Goal: Task Accomplishment & Management: Manage account settings

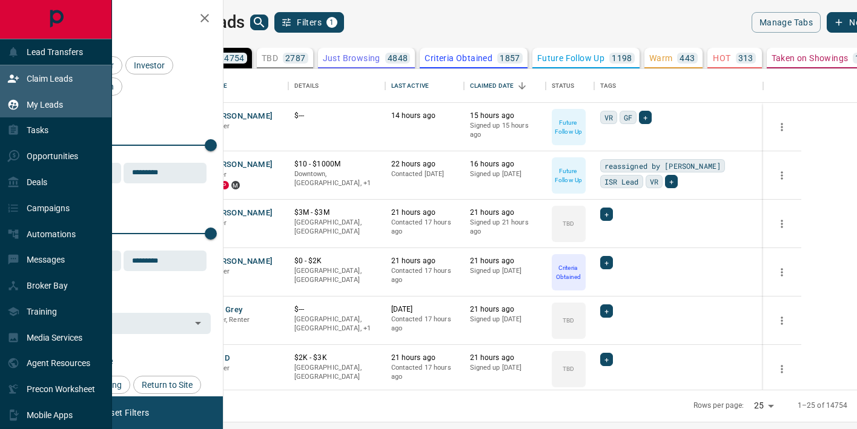
scroll to position [321, 628]
click at [16, 73] on icon at bounding box center [13, 79] width 12 height 12
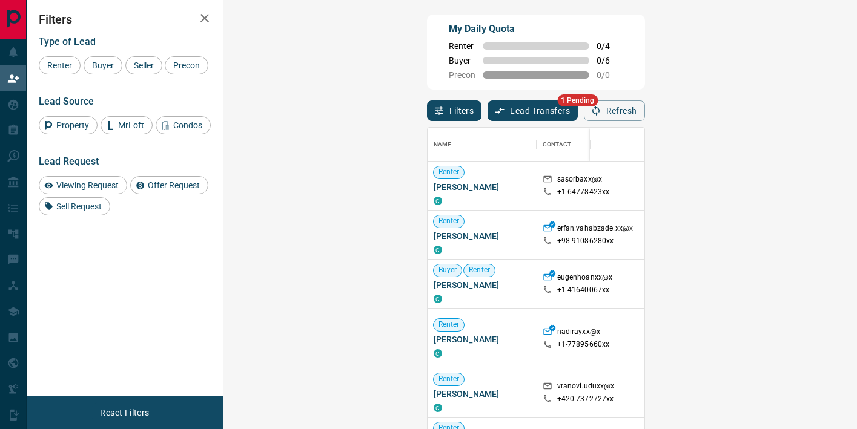
scroll to position [324, 607]
click at [488, 114] on button "Lead Transfers" at bounding box center [533, 111] width 90 height 21
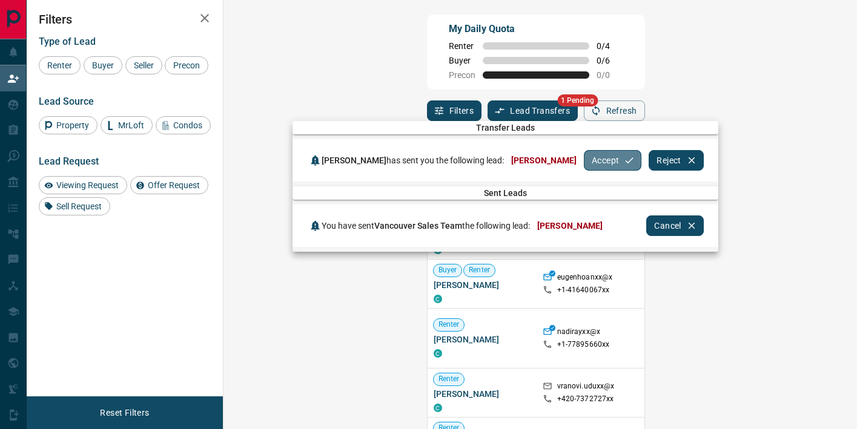
click at [586, 160] on button "Accept" at bounding box center [613, 160] width 58 height 21
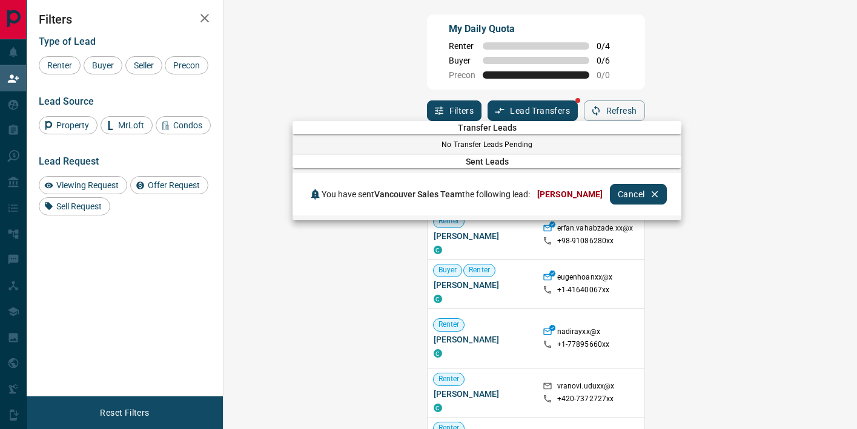
click at [105, 68] on div at bounding box center [428, 214] width 857 height 429
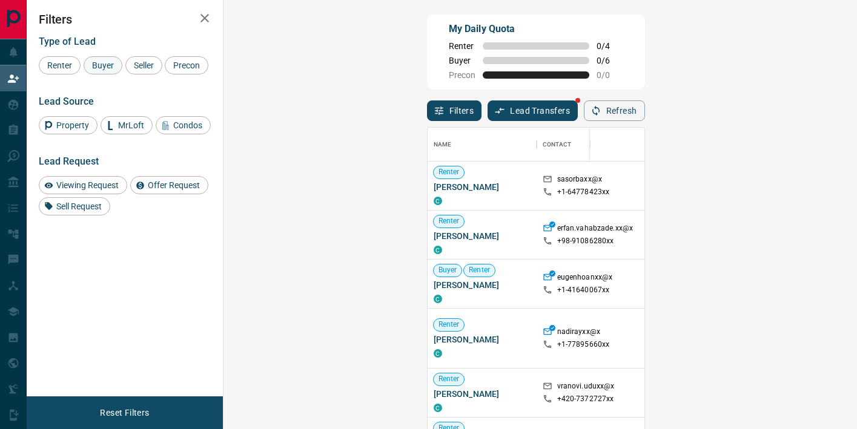
click at [109, 65] on span "Buyer" at bounding box center [103, 66] width 30 height 10
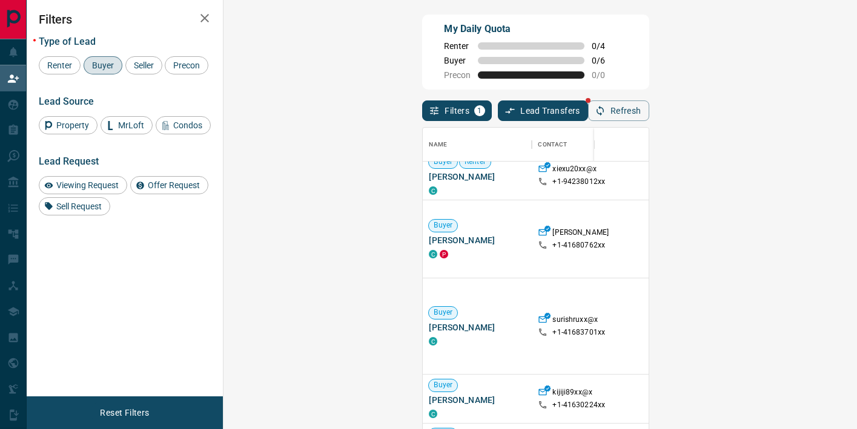
scroll to position [168, 0]
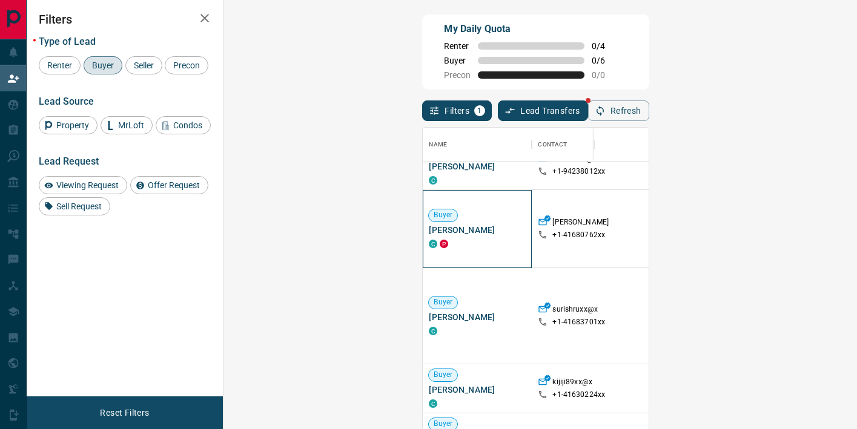
click at [429, 233] on span "[PERSON_NAME]" at bounding box center [477, 230] width 97 height 12
click at [429, 317] on span "[PERSON_NAME]" at bounding box center [477, 317] width 97 height 12
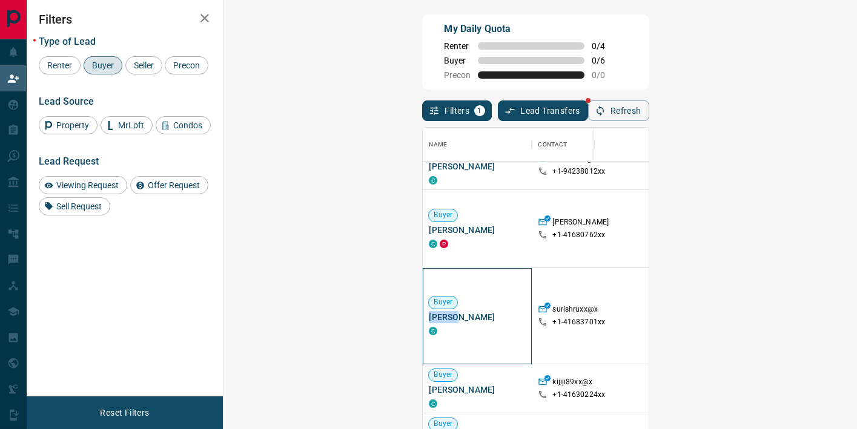
click at [429, 317] on span "[PERSON_NAME]" at bounding box center [477, 317] width 97 height 12
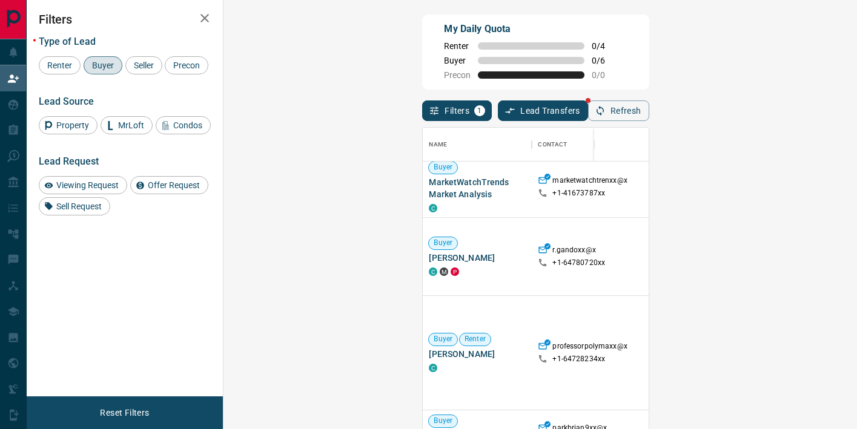
scroll to position [402, 0]
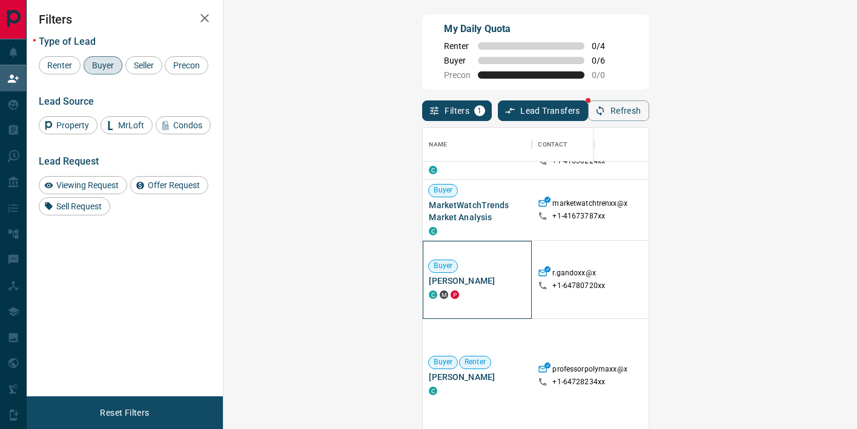
click at [429, 280] on span "[PERSON_NAME]" at bounding box center [477, 281] width 97 height 12
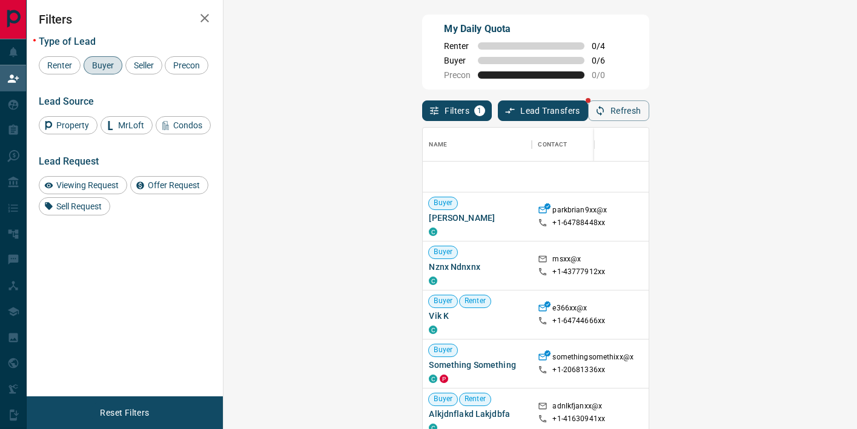
scroll to position [641, 0]
click at [429, 214] on span "[PERSON_NAME]" at bounding box center [477, 219] width 97 height 12
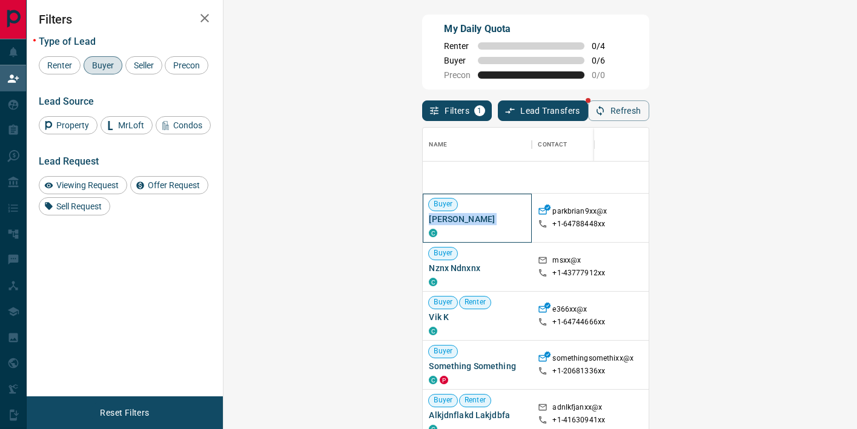
click at [429, 214] on span "[PERSON_NAME]" at bounding box center [477, 219] width 97 height 12
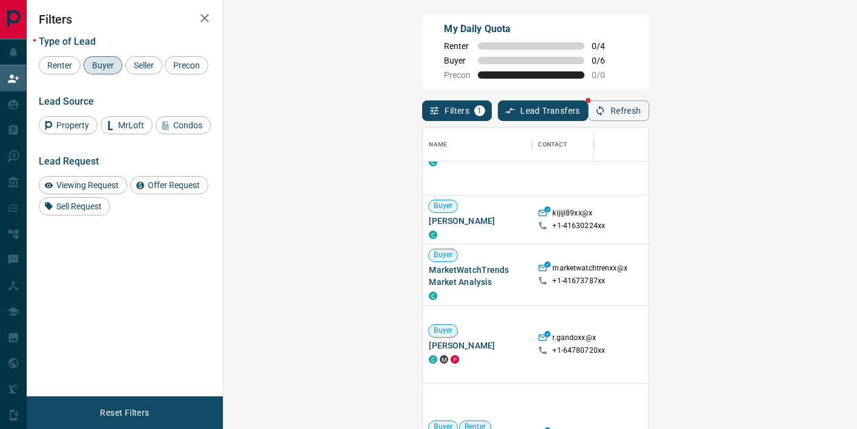
scroll to position [340, 0]
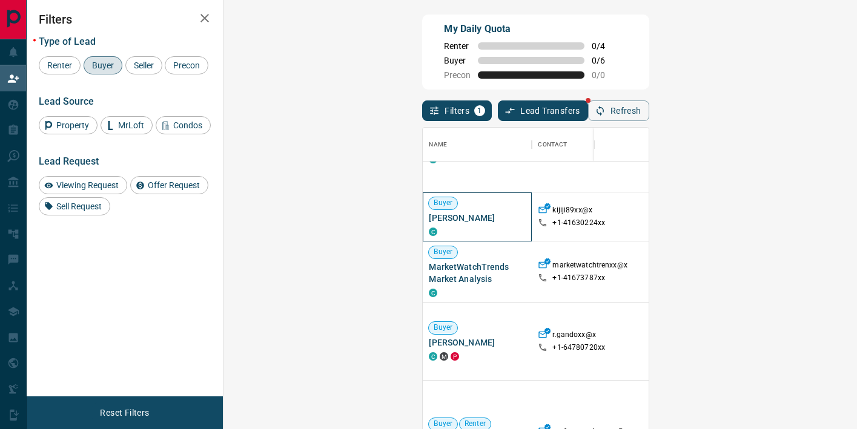
click at [429, 219] on span "[PERSON_NAME]" at bounding box center [477, 218] width 97 height 12
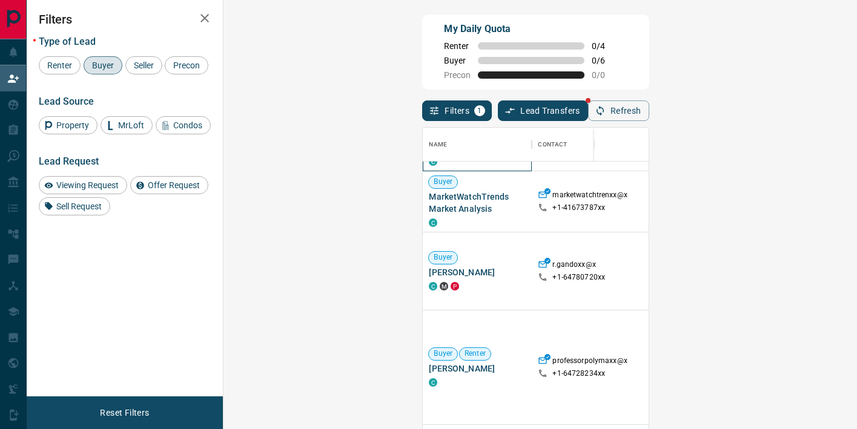
scroll to position [412, 0]
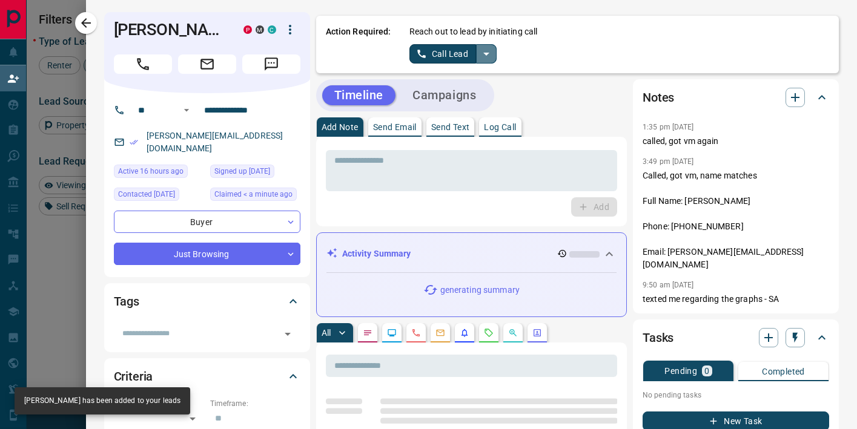
click at [487, 54] on icon "split button" at bounding box center [486, 54] width 6 height 3
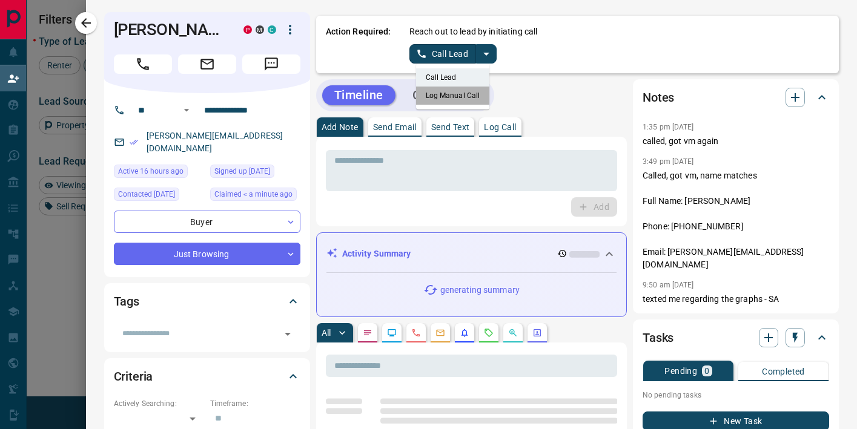
drag, startPoint x: 469, startPoint y: 94, endPoint x: 427, endPoint y: 77, distance: 45.9
click at [468, 94] on li "Log Manual Call" at bounding box center [453, 96] width 74 height 18
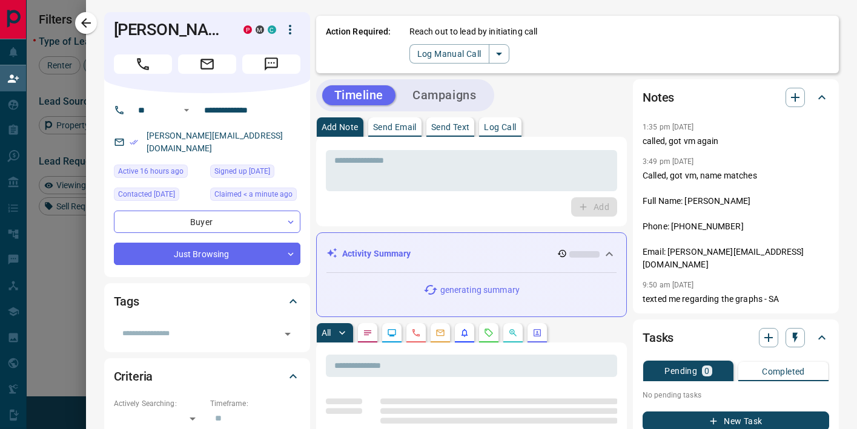
drag, startPoint x: 426, startPoint y: 73, endPoint x: 442, endPoint y: 77, distance: 16.3
click at [426, 73] on div "Action Required: Reach out to lead by initiating call Log Manual Call" at bounding box center [577, 45] width 523 height 58
click at [423, 57] on button "Log Manual Call" at bounding box center [449, 53] width 80 height 19
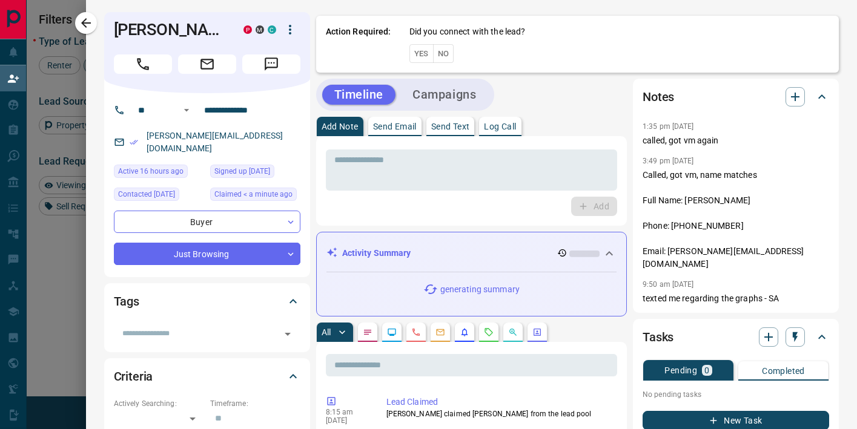
click at [448, 57] on button "No" at bounding box center [443, 53] width 21 height 19
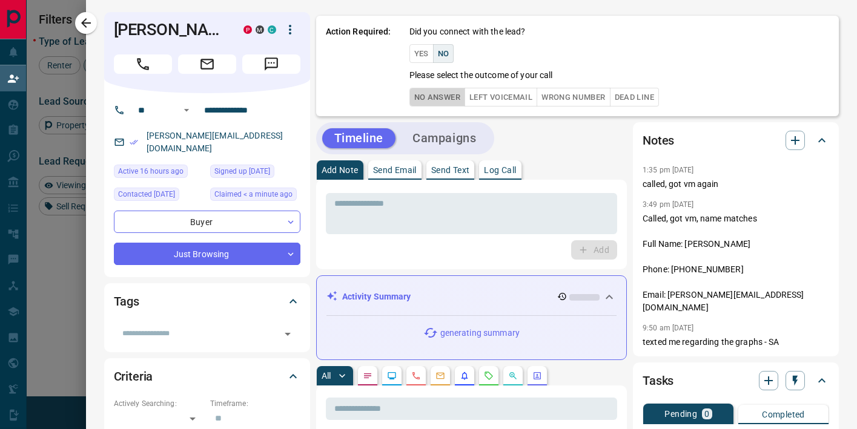
click at [454, 99] on button "No Answer" at bounding box center [437, 97] width 56 height 19
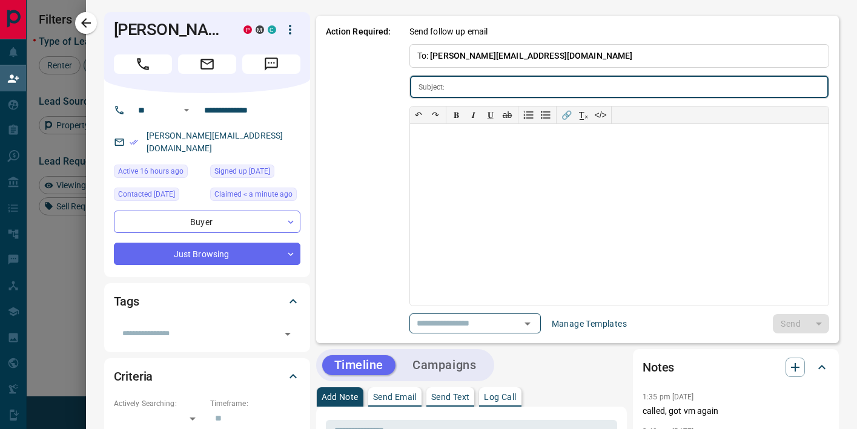
type input "**********"
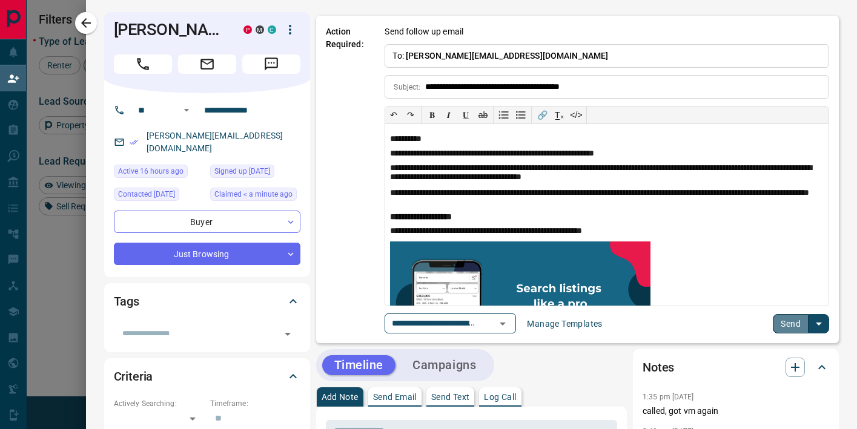
click at [728, 320] on button "Send" at bounding box center [791, 323] width 36 height 19
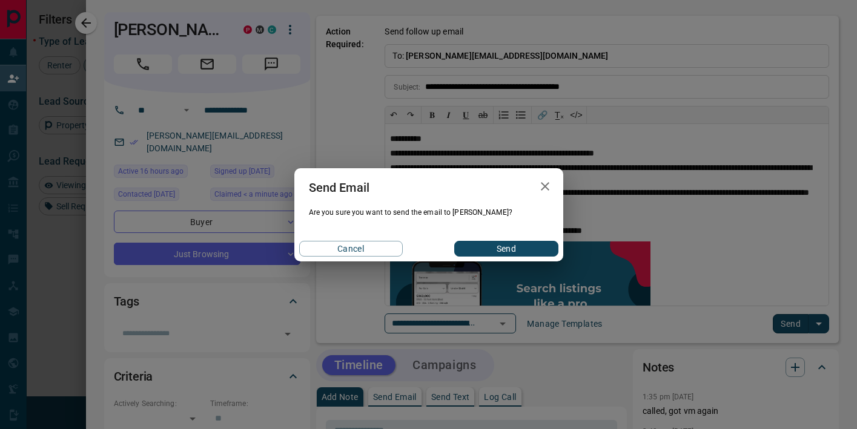
click at [525, 256] on div "Cancel Send" at bounding box center [428, 248] width 269 height 25
click at [523, 251] on button "Send" at bounding box center [506, 249] width 104 height 16
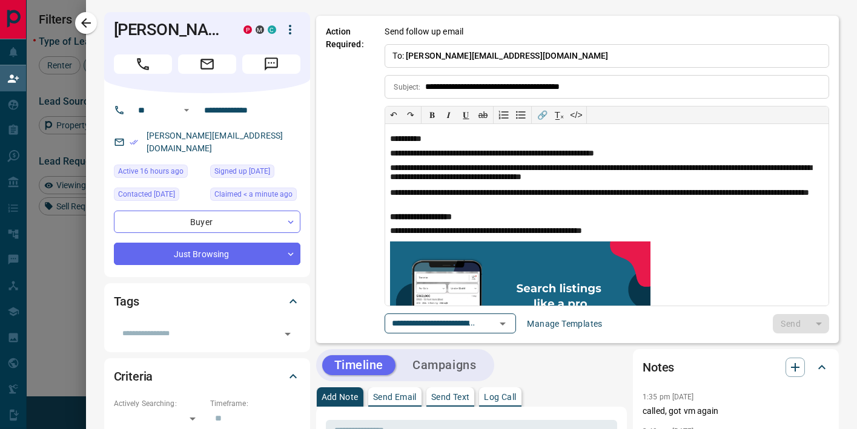
click at [84, 23] on icon "button" at bounding box center [86, 23] width 10 height 10
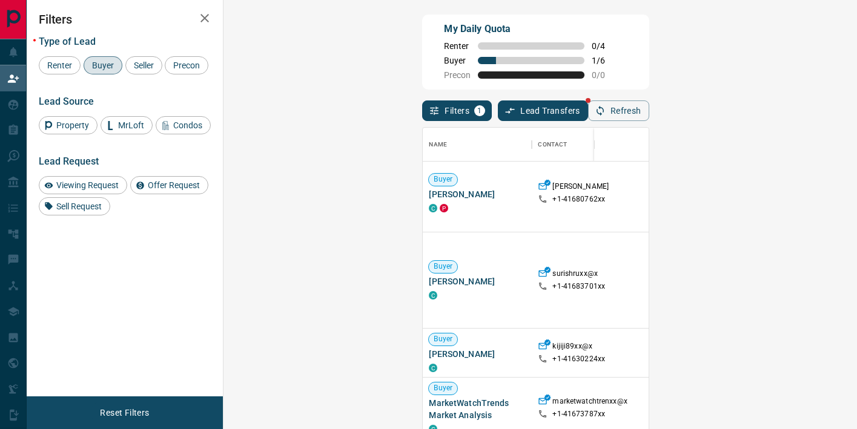
scroll to position [219, 0]
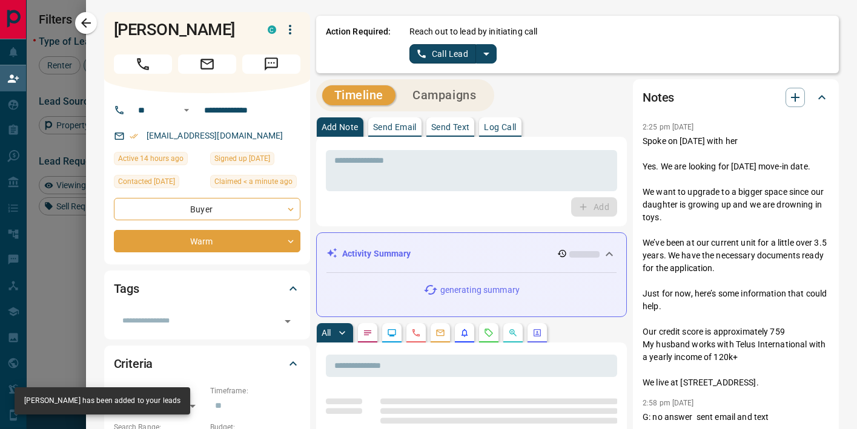
click at [485, 50] on icon "split button" at bounding box center [486, 54] width 15 height 15
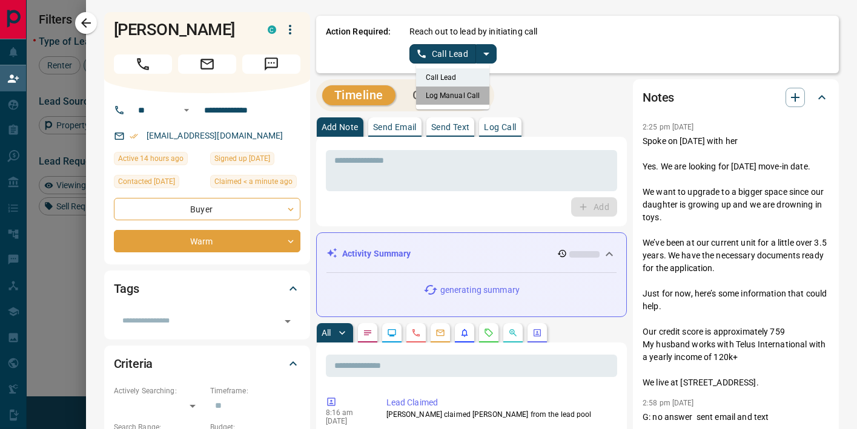
click at [473, 99] on li "Log Manual Call" at bounding box center [453, 96] width 74 height 18
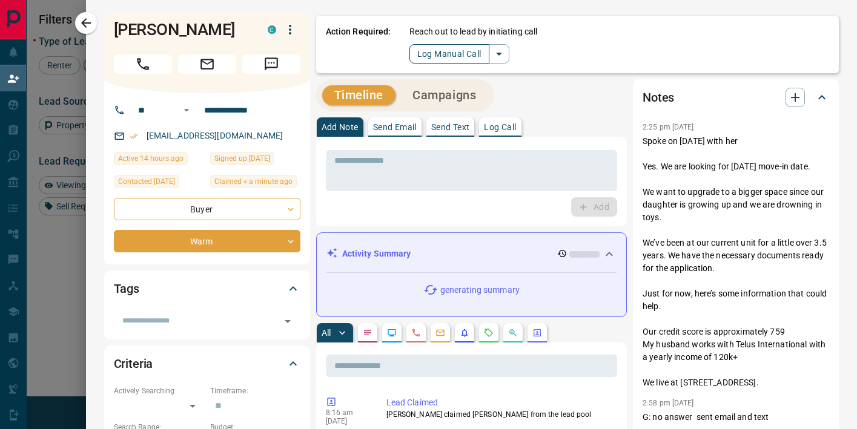
click at [420, 57] on button "Log Manual Call" at bounding box center [449, 53] width 80 height 19
click at [446, 55] on button "No" at bounding box center [443, 53] width 21 height 19
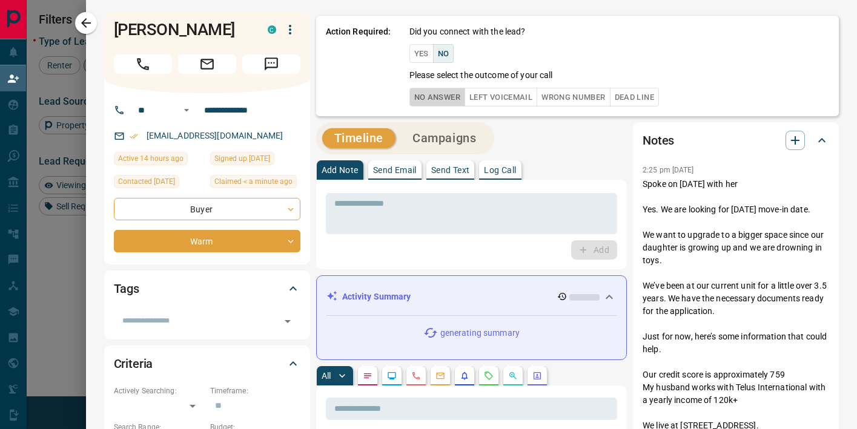
click at [440, 101] on button "No Answer" at bounding box center [437, 97] width 56 height 19
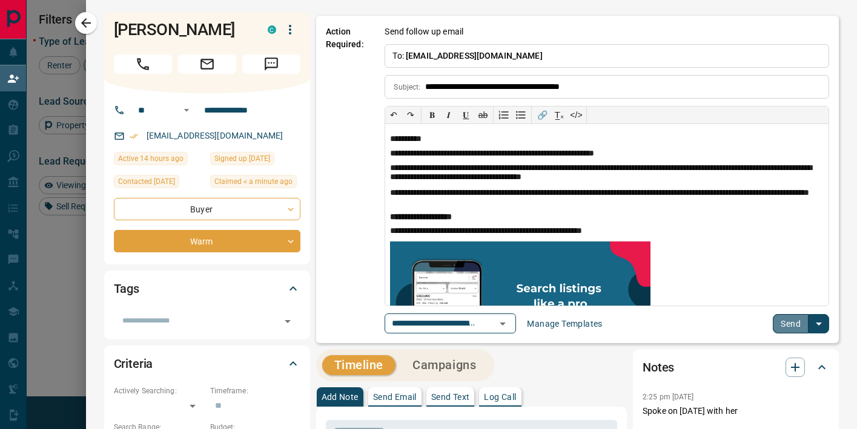
click at [728, 326] on button "Send" at bounding box center [791, 323] width 36 height 19
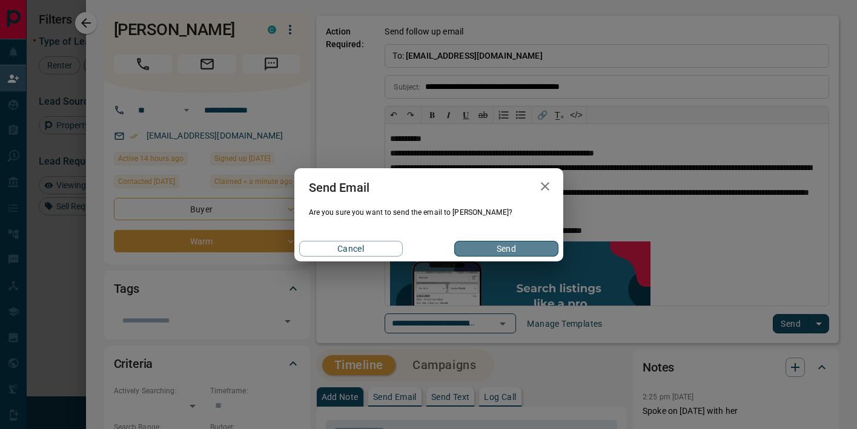
drag, startPoint x: 506, startPoint y: 254, endPoint x: 387, endPoint y: 250, distance: 119.4
click at [506, 254] on button "Send" at bounding box center [506, 249] width 104 height 16
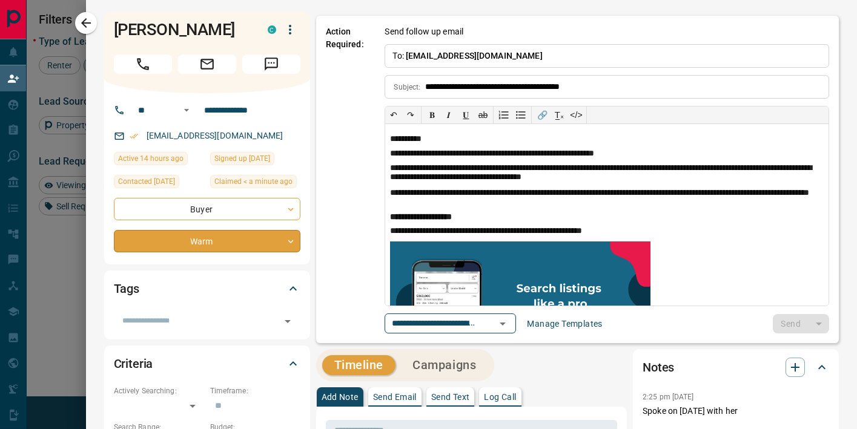
click at [227, 244] on body "Lead Transfers Claim Leads My Leads Tasks Opportunities Deals Campaigns Automat…" at bounding box center [428, 184] width 857 height 368
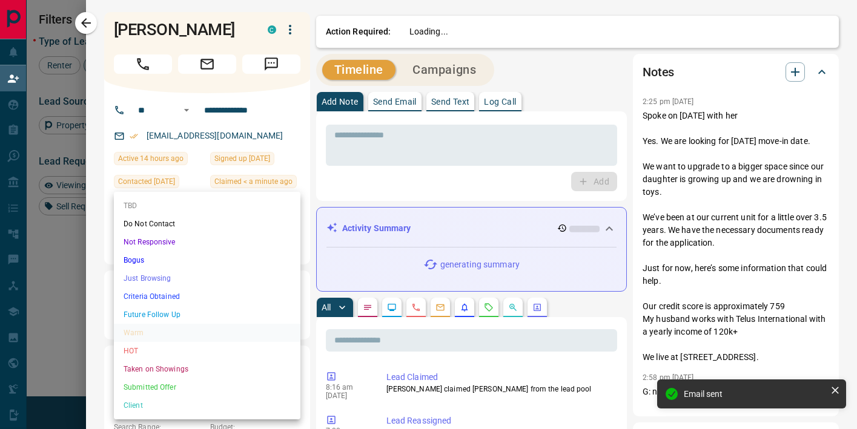
click at [167, 205] on li "TBD" at bounding box center [207, 206] width 187 height 18
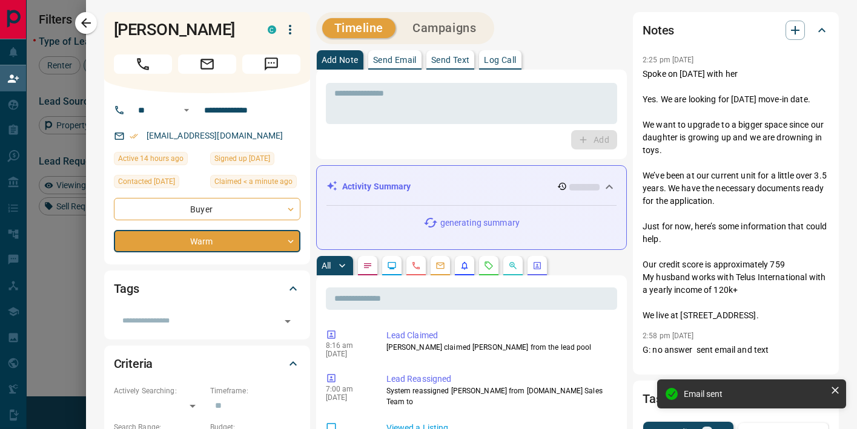
type input "**"
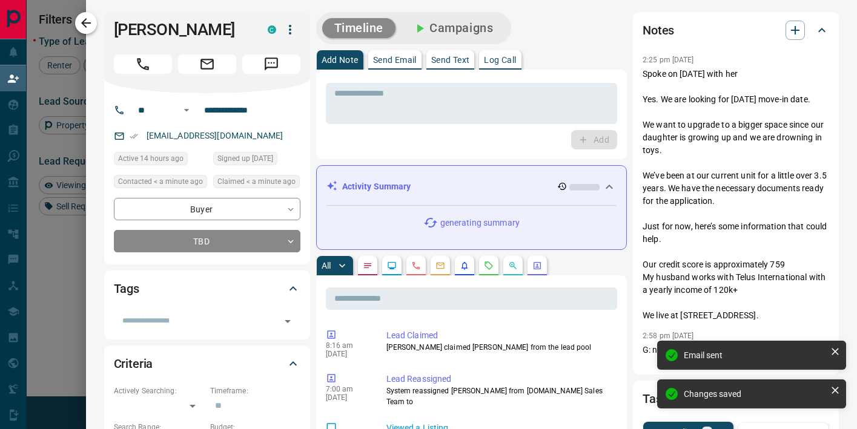
click at [85, 21] on icon "button" at bounding box center [86, 23] width 15 height 15
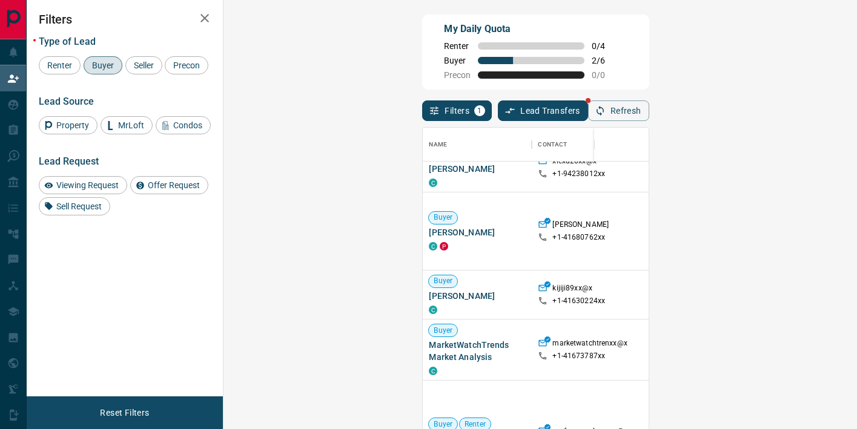
scroll to position [165, 0]
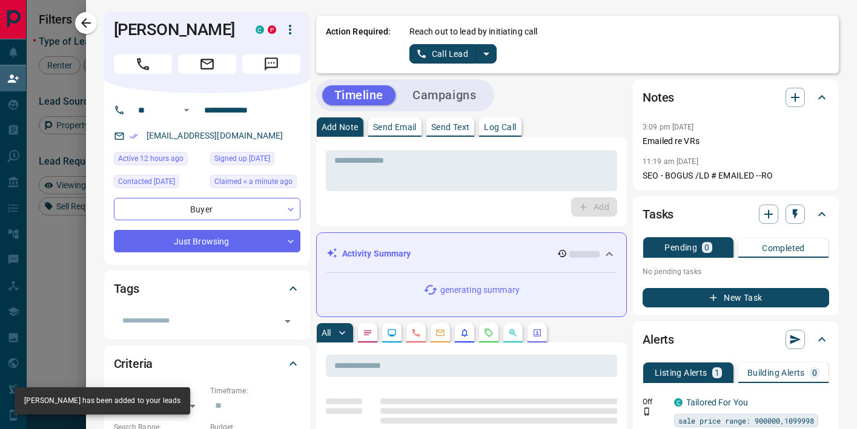
click at [492, 56] on icon "split button" at bounding box center [486, 54] width 15 height 15
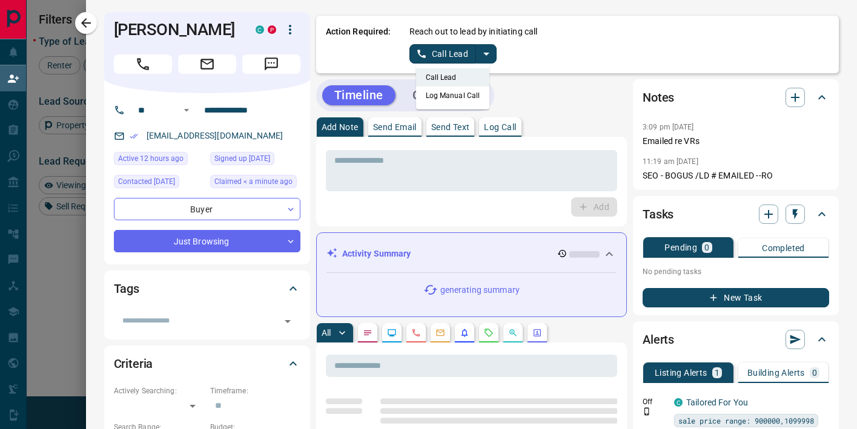
click at [466, 92] on li "Log Manual Call" at bounding box center [453, 96] width 74 height 18
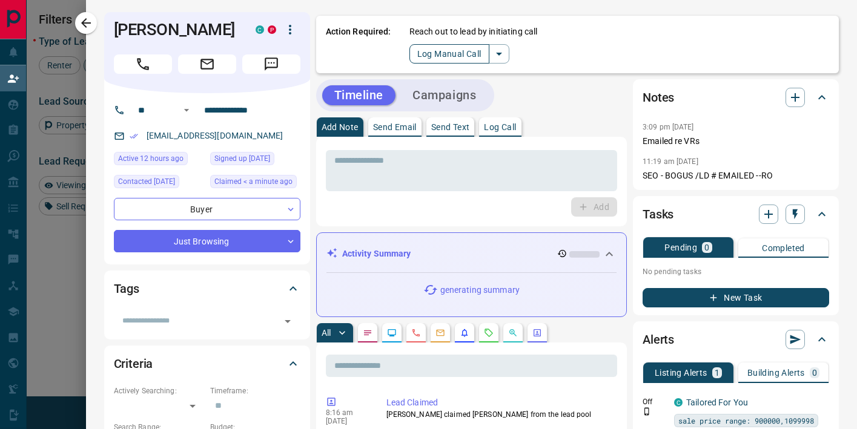
click at [419, 58] on button "Log Manual Call" at bounding box center [449, 53] width 80 height 19
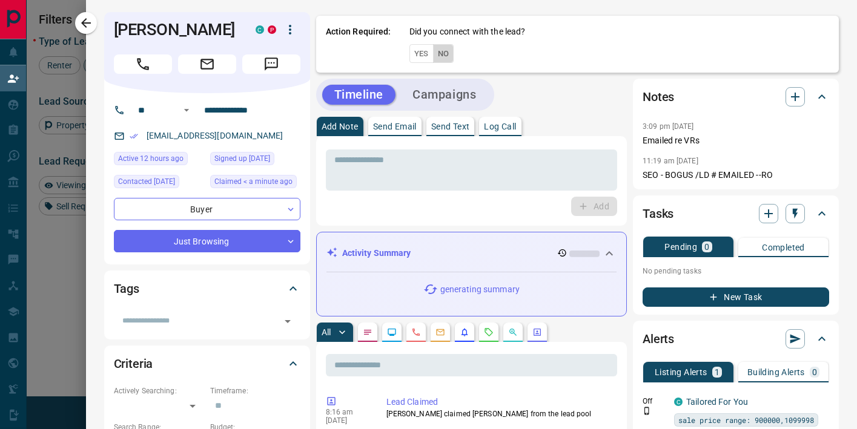
click at [454, 56] on button "No" at bounding box center [443, 53] width 21 height 19
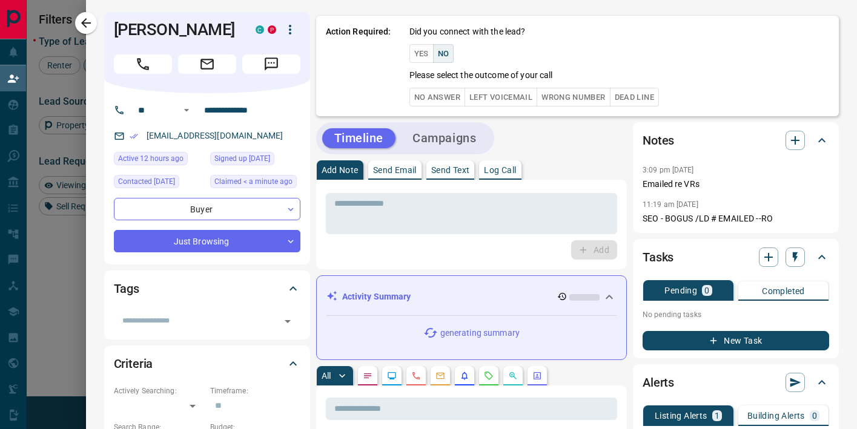
click at [445, 95] on button "No Answer" at bounding box center [437, 97] width 56 height 19
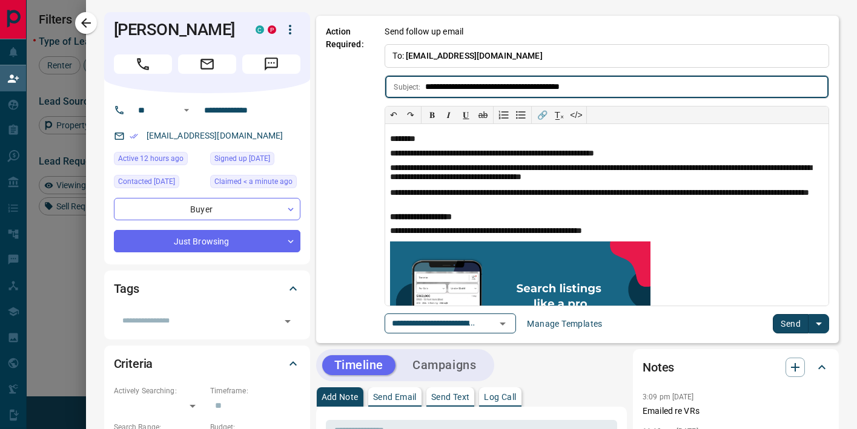
click at [728, 318] on button "Send" at bounding box center [791, 323] width 36 height 19
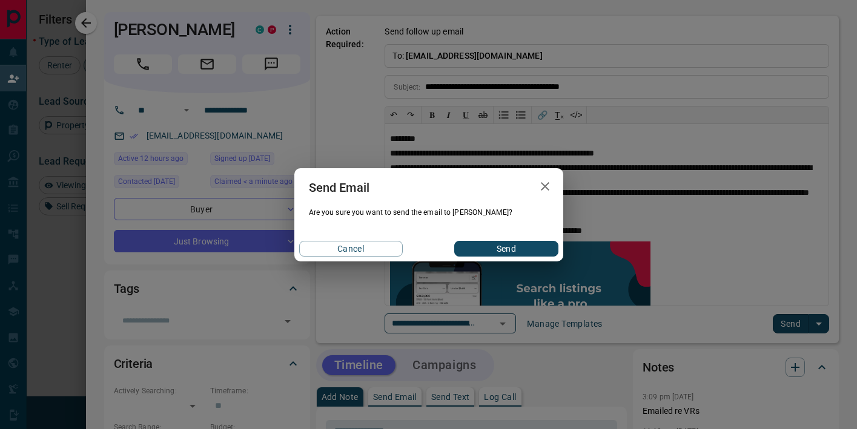
click at [503, 243] on button "Send" at bounding box center [506, 249] width 104 height 16
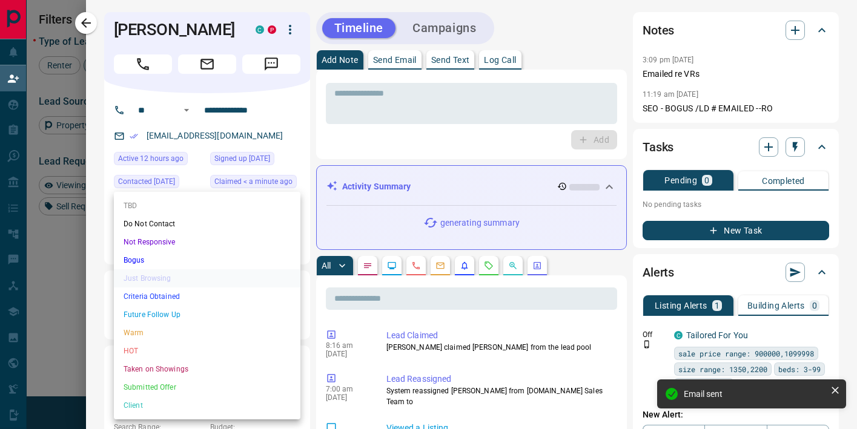
click at [234, 234] on body "Lead Transfers Claim Leads My Leads Tasks Opportunities Deals Campaigns Automat…" at bounding box center [428, 184] width 857 height 368
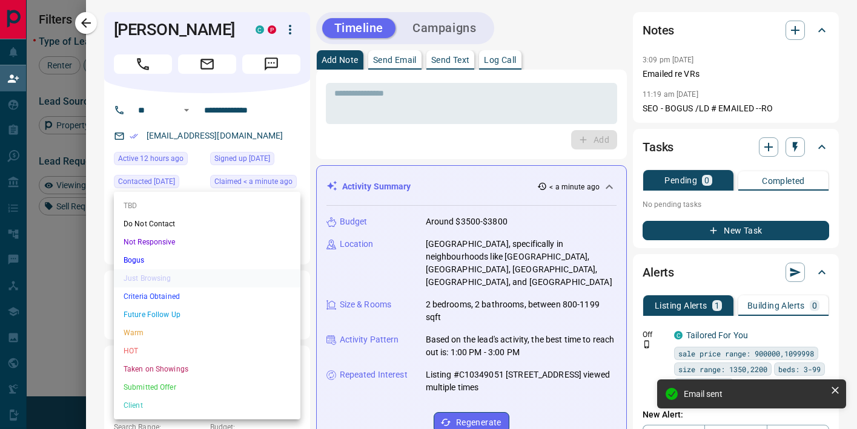
click at [168, 204] on li "TBD" at bounding box center [207, 206] width 187 height 18
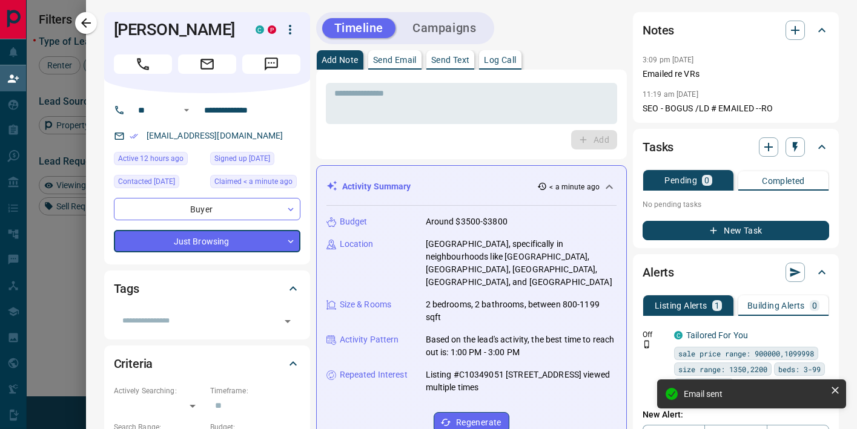
type input "**"
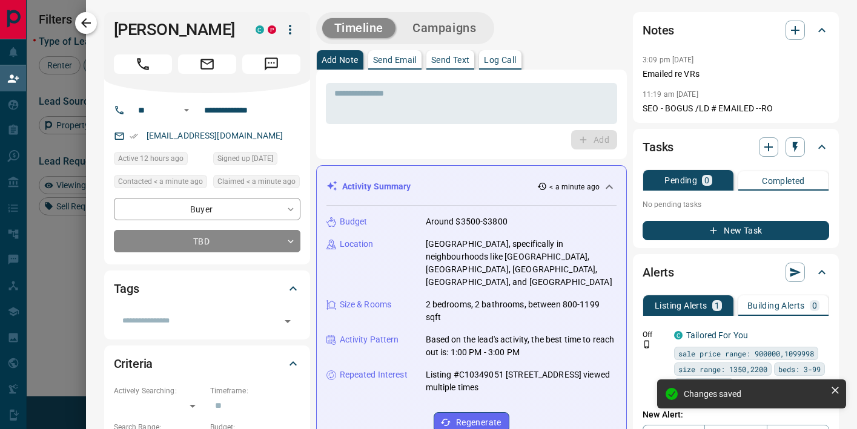
click at [91, 24] on icon "button" at bounding box center [86, 23] width 15 height 15
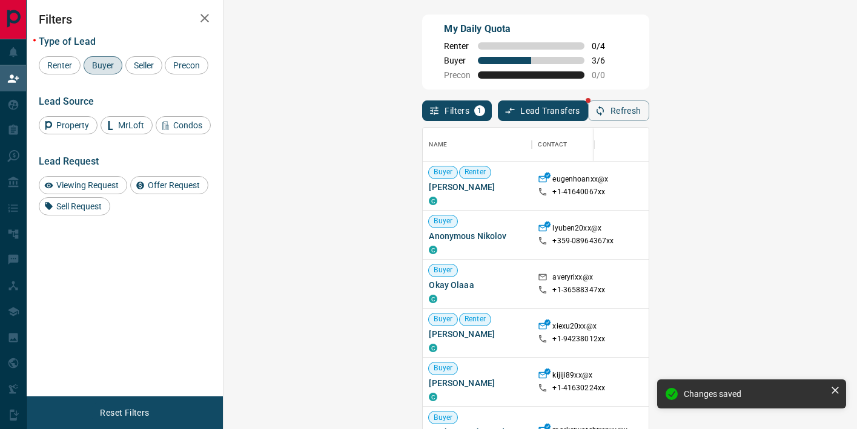
scroll to position [1, 1]
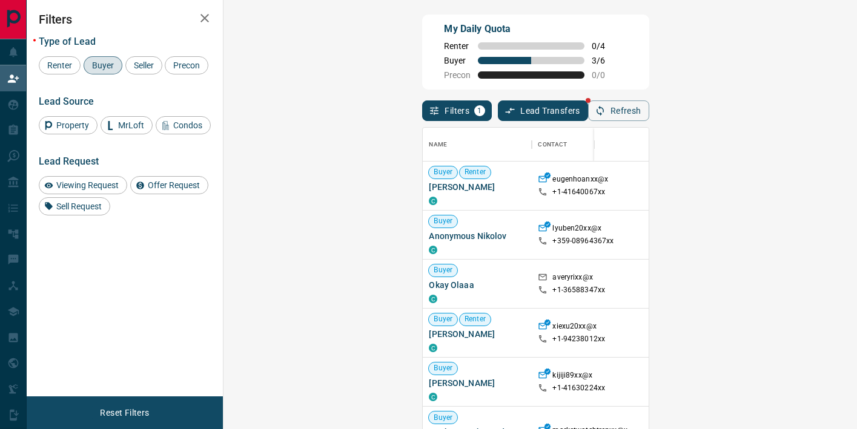
click at [109, 64] on span "Buyer" at bounding box center [103, 66] width 30 height 10
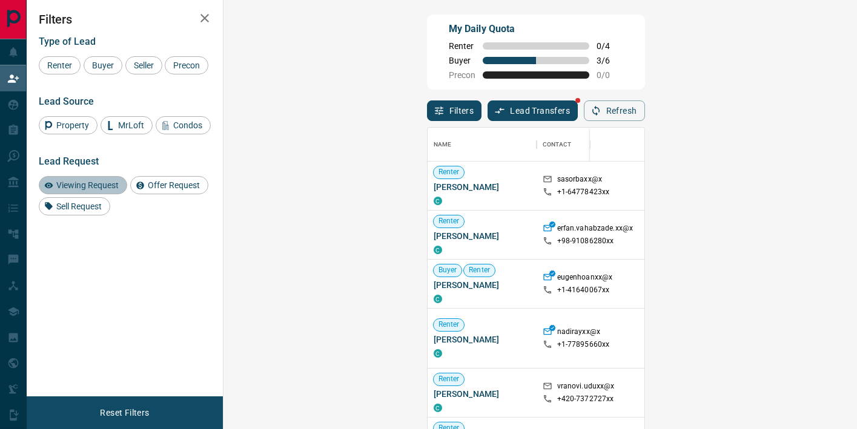
click at [101, 190] on span "Viewing Request" at bounding box center [87, 185] width 71 height 10
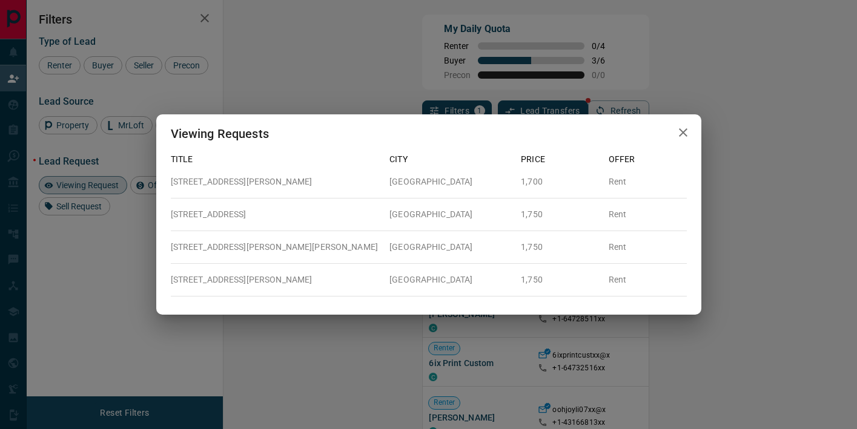
click at [716, 231] on div "Viewing Requests Title City Price Offer [STREET_ADDRESS][PERSON_NAME] 1,700 Ren…" at bounding box center [428, 214] width 857 height 429
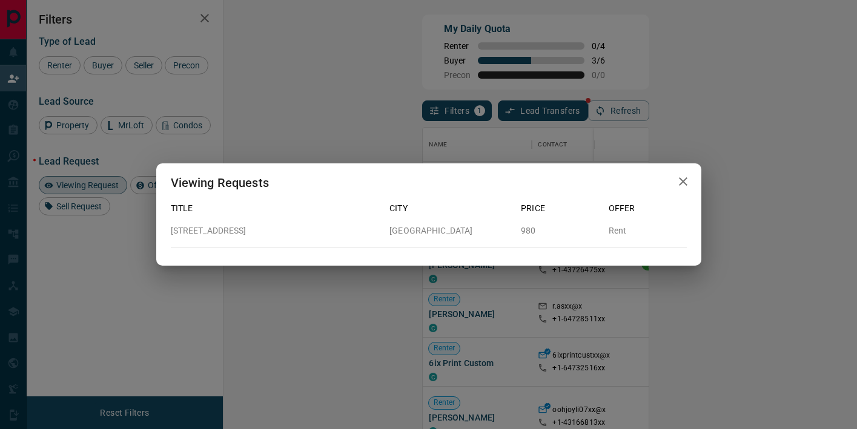
click at [713, 316] on div "Viewing Requests Title City Price Offer [STREET_ADDRESS] Rent" at bounding box center [428, 214] width 857 height 429
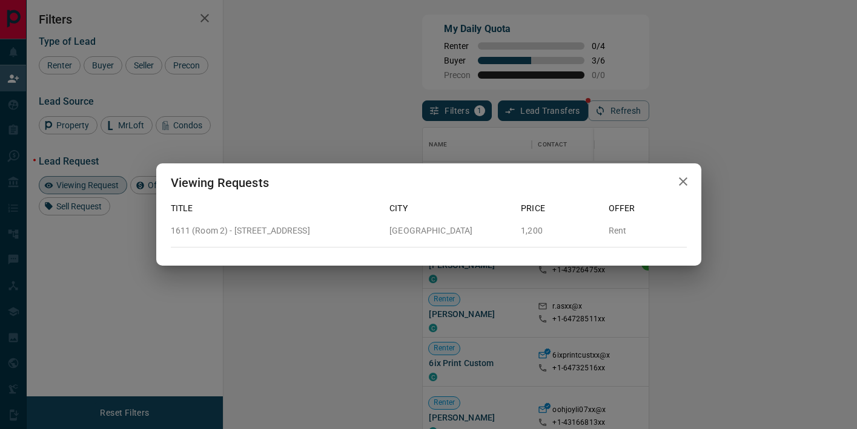
click at [675, 301] on div "Viewing Requests Title City Price Offer 1611 ([STREET_ADDRESS] 1,200 Rent" at bounding box center [428, 214] width 857 height 429
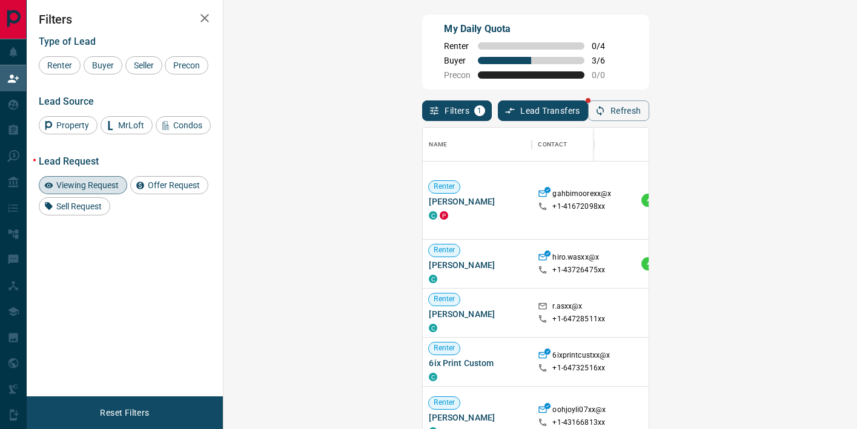
drag, startPoint x: 102, startPoint y: 207, endPoint x: 340, endPoint y: 10, distance: 308.9
click at [102, 190] on span "Viewing Request" at bounding box center [87, 185] width 71 height 10
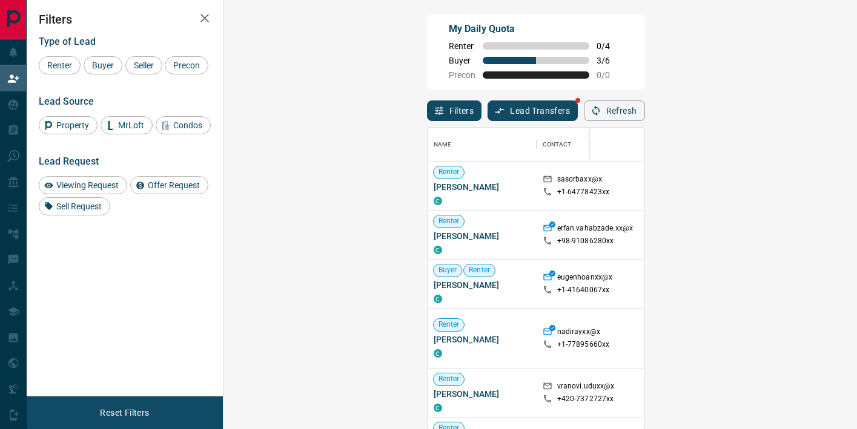
scroll to position [324, 607]
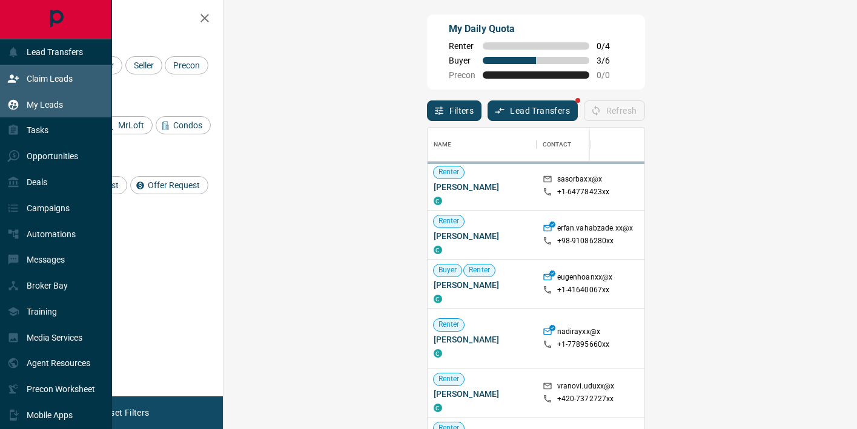
click at [13, 105] on icon at bounding box center [13, 104] width 10 height 10
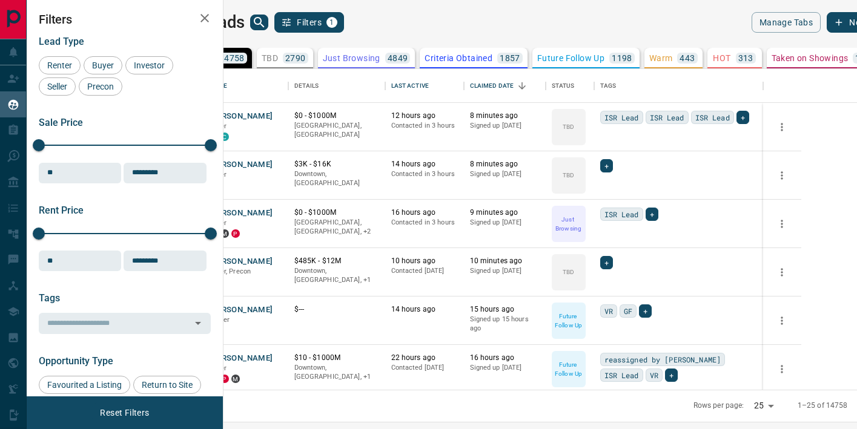
scroll to position [321, 628]
click at [266, 19] on icon "search button" at bounding box center [259, 22] width 15 height 15
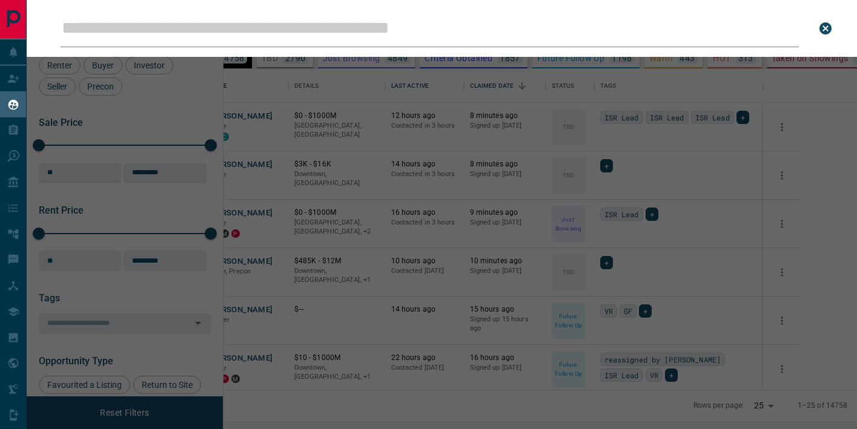
type input "**********"
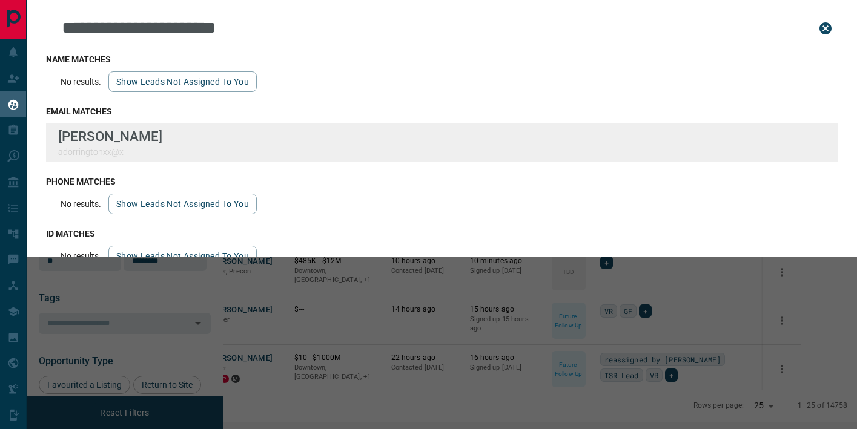
click at [0, 0] on div "**********" at bounding box center [428, 207] width 857 height 414
